Goal: Transaction & Acquisition: Purchase product/service

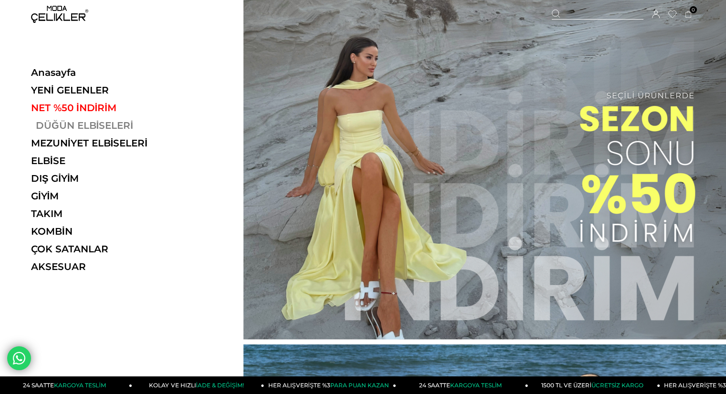
click at [101, 121] on link "DÜĞÜN ELBİSELERİ" at bounding box center [96, 125] width 131 height 11
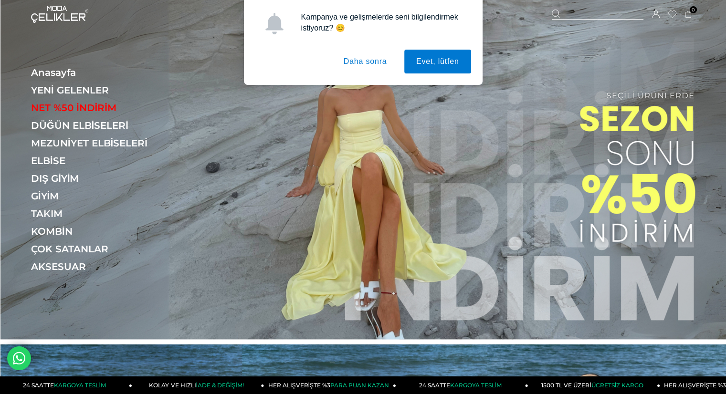
click at [378, 65] on button "Daha sonra" at bounding box center [365, 62] width 67 height 24
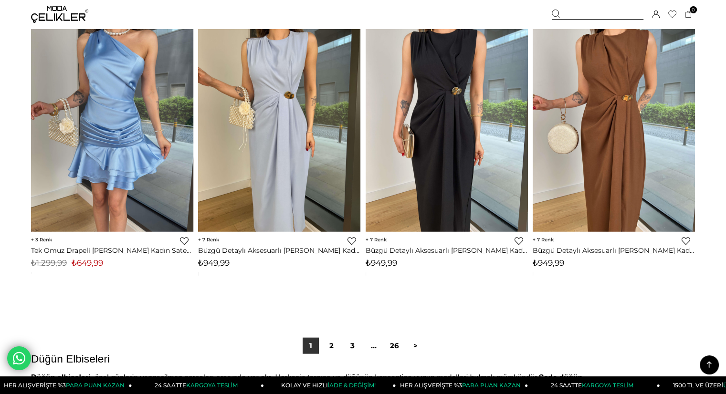
scroll to position [6012, 0]
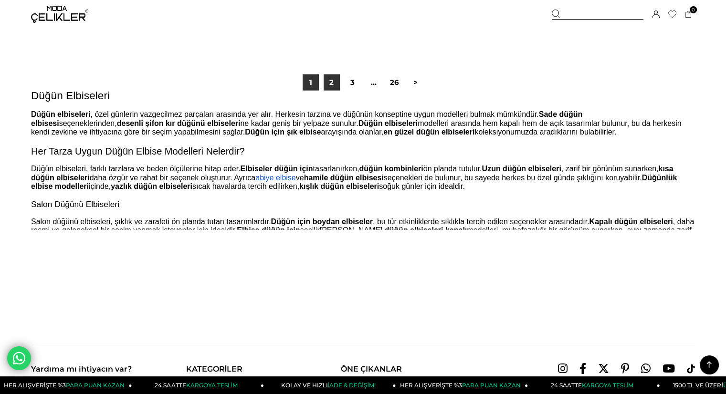
click at [330, 88] on link "2" at bounding box center [331, 82] width 16 height 16
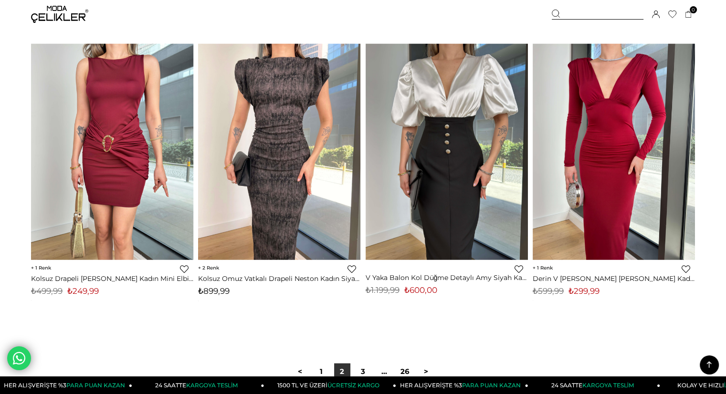
scroll to position [5773, 0]
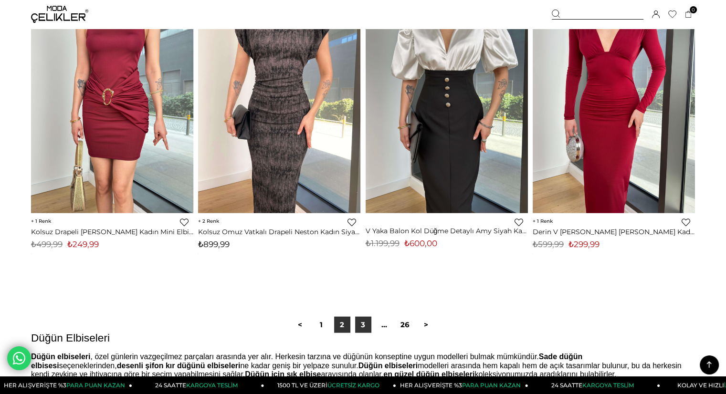
click at [365, 324] on link "3" at bounding box center [363, 325] width 16 height 16
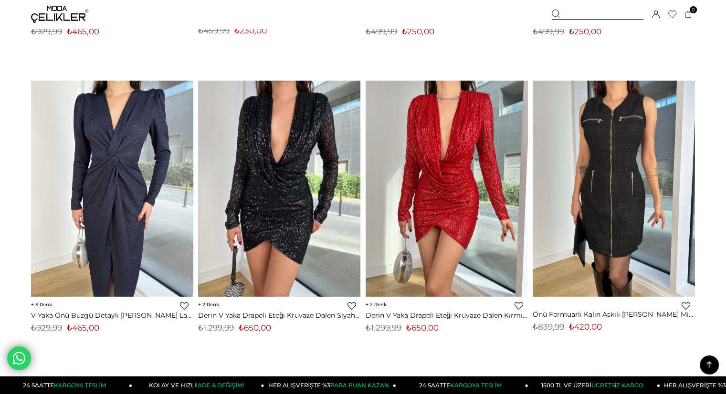
scroll to position [3727, 0]
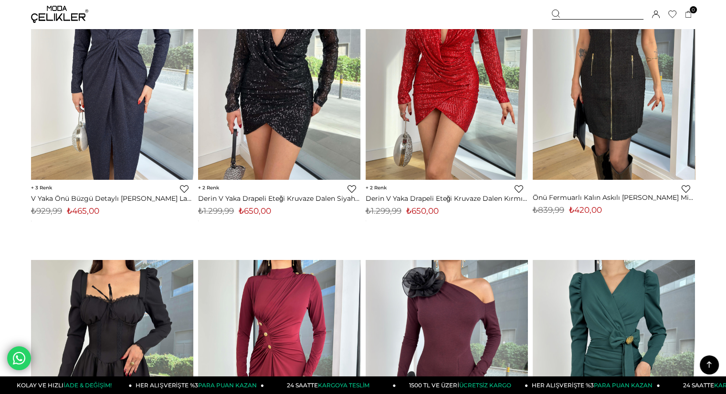
click at [73, 10] on img at bounding box center [59, 14] width 57 height 17
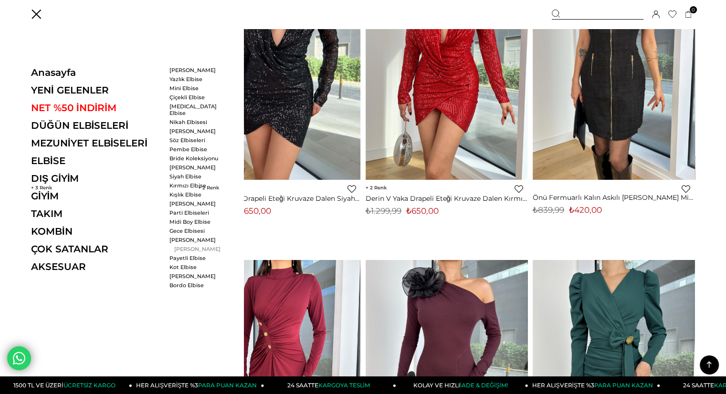
click at [197, 246] on link "[PERSON_NAME]" at bounding box center [196, 249] width 55 height 7
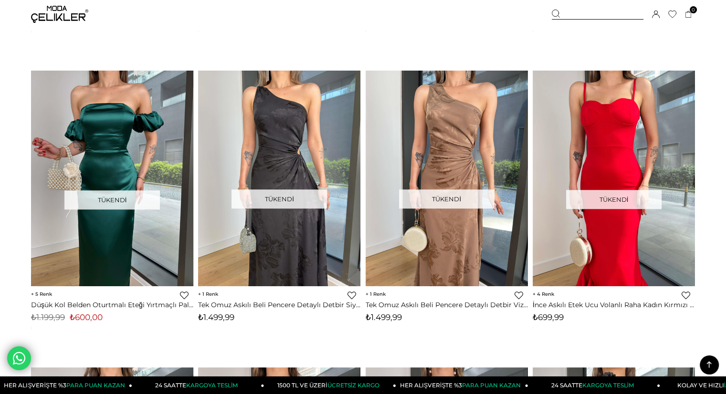
scroll to position [4510, 0]
